Goal: Navigation & Orientation: Find specific page/section

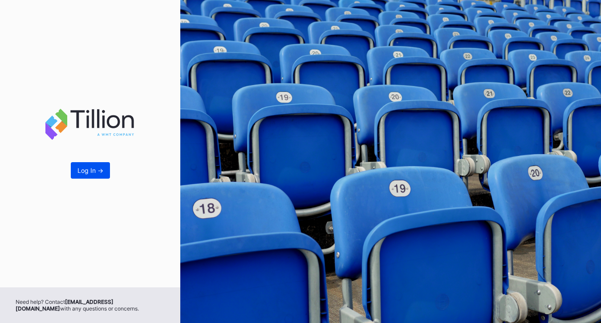
click at [88, 170] on div "Log In ->" at bounding box center [90, 171] width 26 height 8
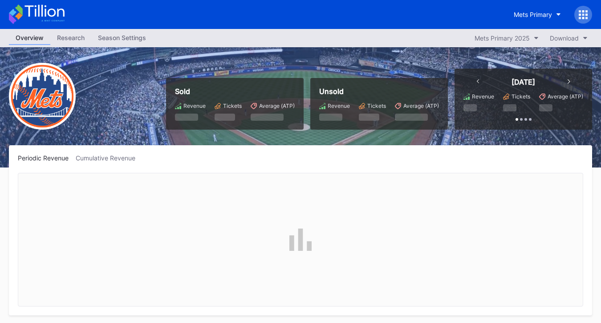
scroll to position [1881, 0]
click at [510, 37] on div "Mets Primary 2025" at bounding box center [502, 38] width 55 height 8
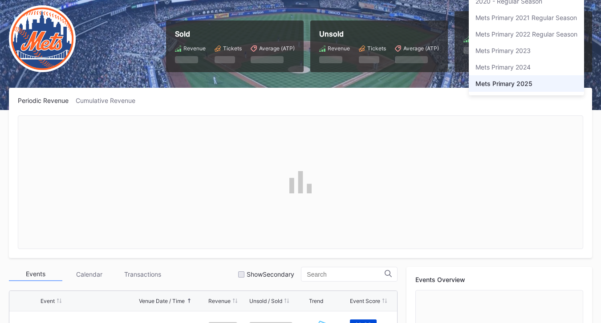
scroll to position [0, 0]
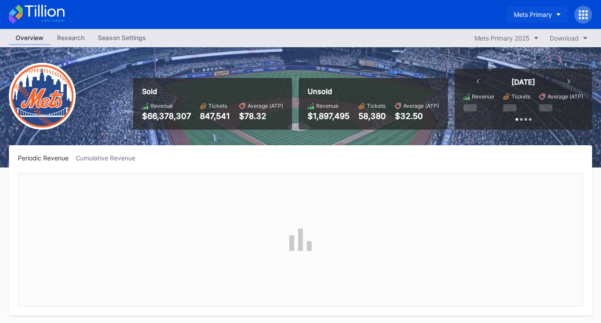
click at [554, 17] on button "Mets Primary" at bounding box center [537, 14] width 61 height 16
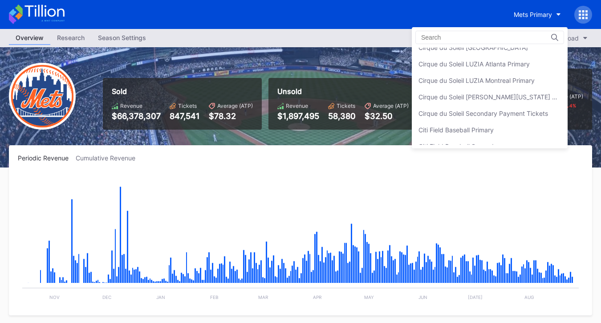
scroll to position [421, 0]
click at [471, 77] on div "Cirque du Soleil LUZIA Montreal Primary" at bounding box center [477, 80] width 116 height 8
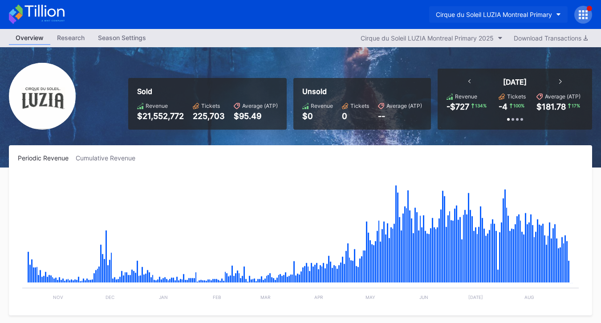
click at [539, 11] on div "Cirque du Soleil LUZIA Montreal Primary" at bounding box center [494, 15] width 116 height 8
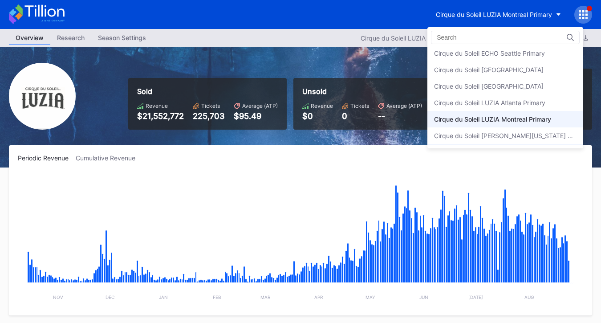
scroll to position [379, 0]
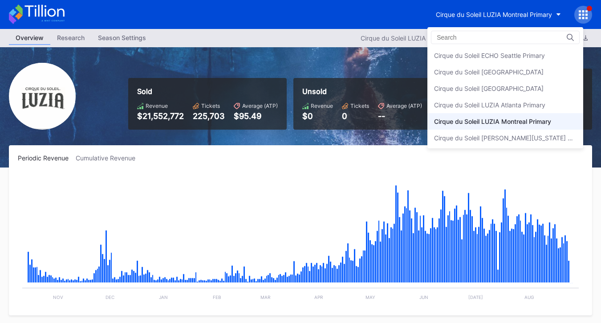
click at [507, 87] on div "Cirque du Soleil [GEOGRAPHIC_DATA]" at bounding box center [489, 89] width 110 height 8
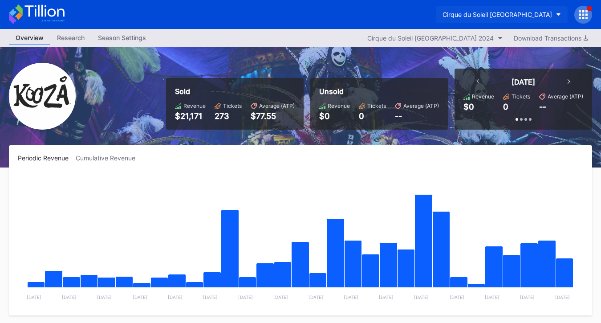
click at [531, 14] on div "Cirque du Soleil [GEOGRAPHIC_DATA]" at bounding box center [498, 15] width 110 height 8
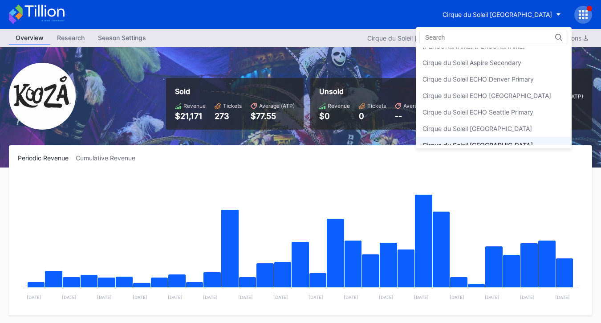
scroll to position [321, 0]
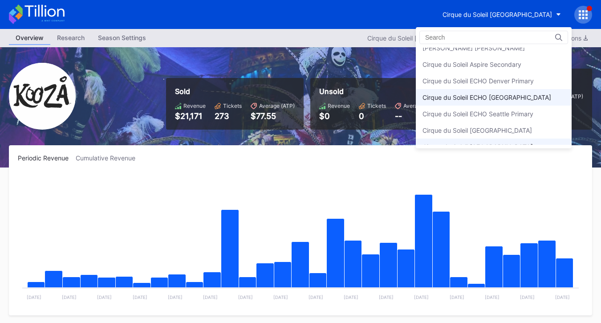
click at [503, 98] on div "Cirque du Soleil ECHO [GEOGRAPHIC_DATA]" at bounding box center [487, 98] width 129 height 8
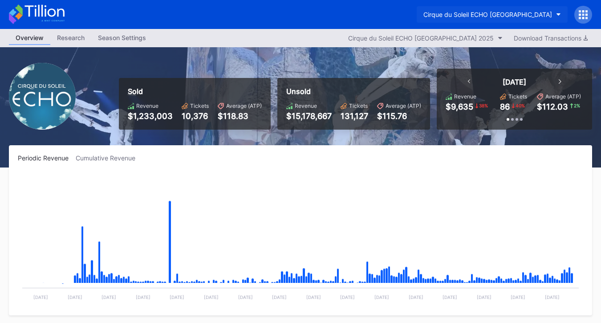
click at [521, 14] on div "Cirque du Soleil ECHO [GEOGRAPHIC_DATA]" at bounding box center [487, 15] width 129 height 8
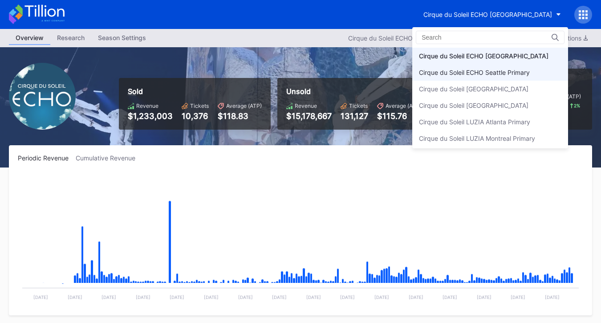
scroll to position [342, 0]
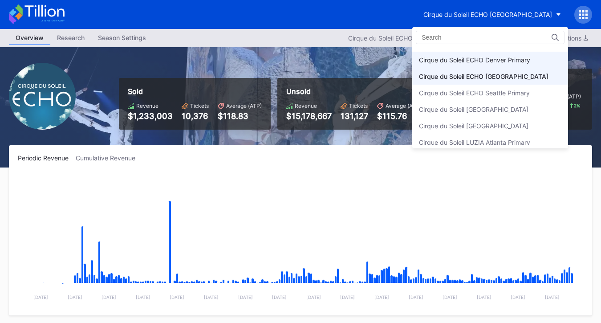
click at [507, 61] on div "Cirque du Soleil ECHO Denver Primary" at bounding box center [474, 60] width 111 height 8
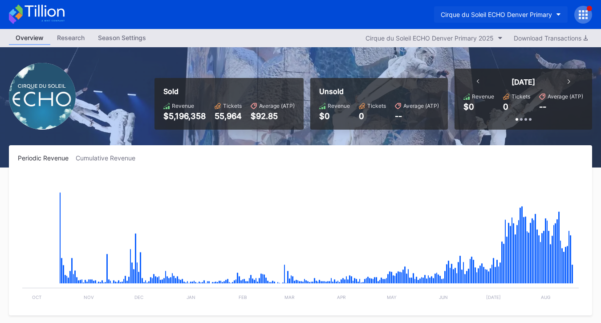
click at [512, 15] on div "Cirque du Soleil ECHO Denver Primary" at bounding box center [496, 15] width 111 height 8
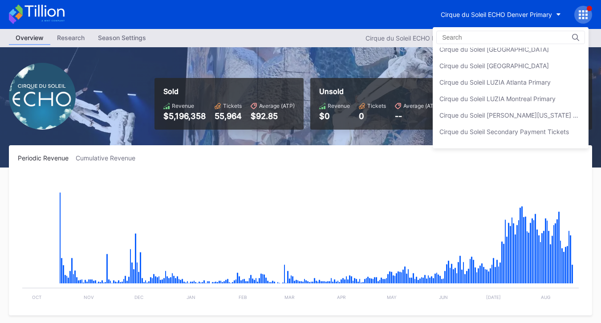
scroll to position [403, 0]
click at [507, 81] on div "Cirque du Soleil LUZIA Atlanta Primary" at bounding box center [495, 81] width 111 height 8
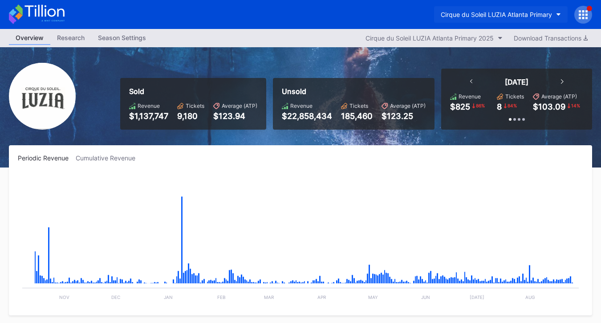
click at [518, 15] on div "Cirque du Soleil LUZIA Atlanta Primary" at bounding box center [496, 15] width 111 height 8
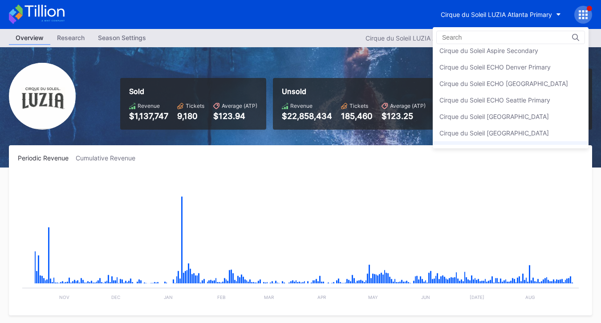
scroll to position [332, 0]
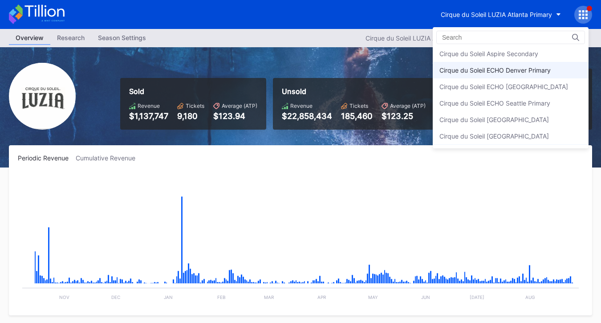
click at [516, 72] on div "Cirque du Soleil ECHO Denver Primary" at bounding box center [495, 70] width 111 height 8
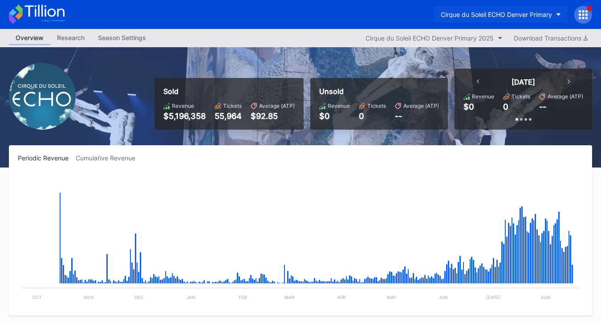
click at [518, 13] on div "Cirque du Soleil ECHO Denver Primary" at bounding box center [496, 15] width 111 height 8
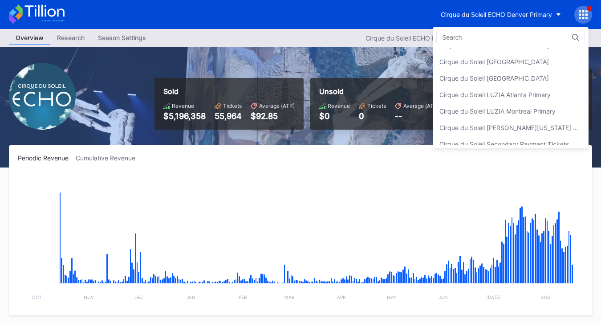
scroll to position [391, 0]
click at [520, 93] on div "Cirque du Soleil LUZIA Atlanta Primary" at bounding box center [495, 93] width 111 height 8
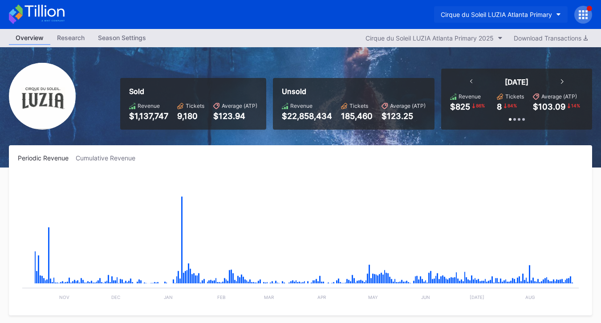
click at [522, 12] on div "Cirque du Soleil LUZIA Atlanta Primary" at bounding box center [496, 15] width 111 height 8
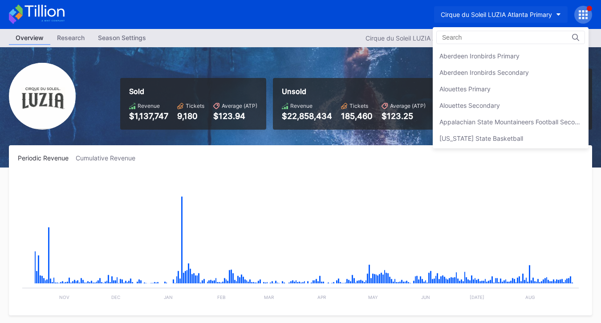
scroll to position [428, 0]
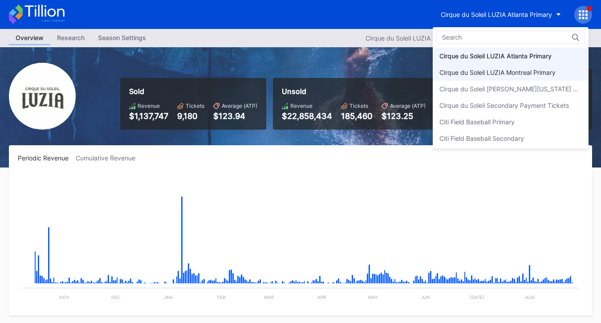
click at [518, 70] on div "Cirque du Soleil LUZIA Montreal Primary" at bounding box center [498, 73] width 116 height 8
